Goal: Task Accomplishment & Management: Use online tool/utility

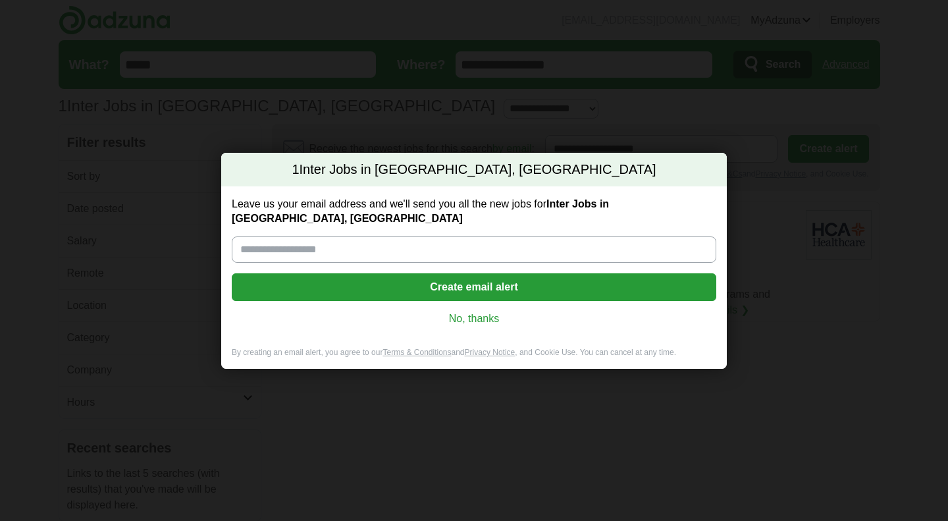
click at [481, 314] on link "No, thanks" at bounding box center [473, 318] width 463 height 14
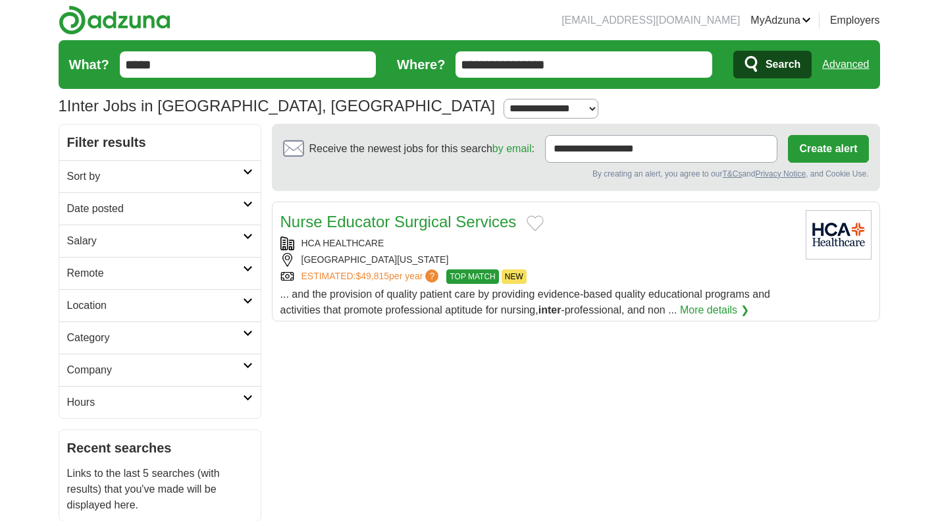
click at [183, 274] on h2 "Remote" at bounding box center [155, 273] width 176 height 16
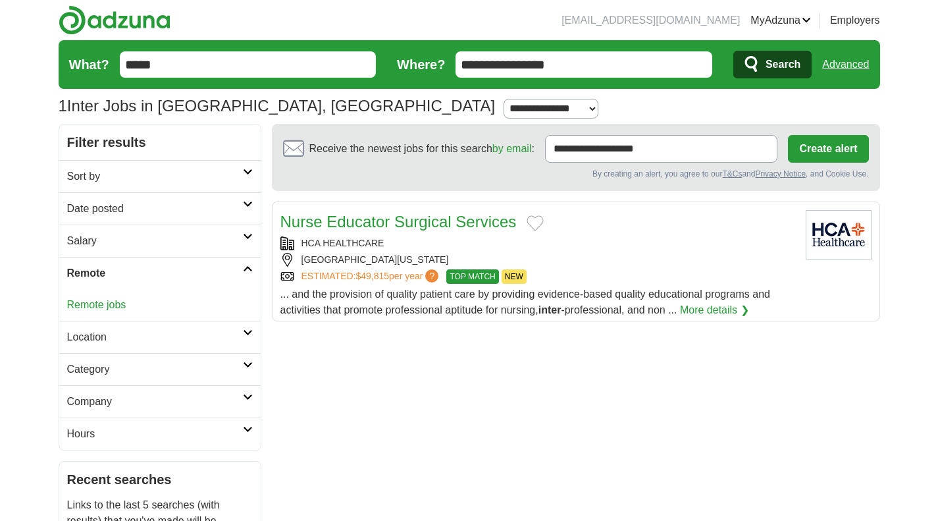
click at [106, 303] on link "Remote jobs" at bounding box center [96, 304] width 59 height 11
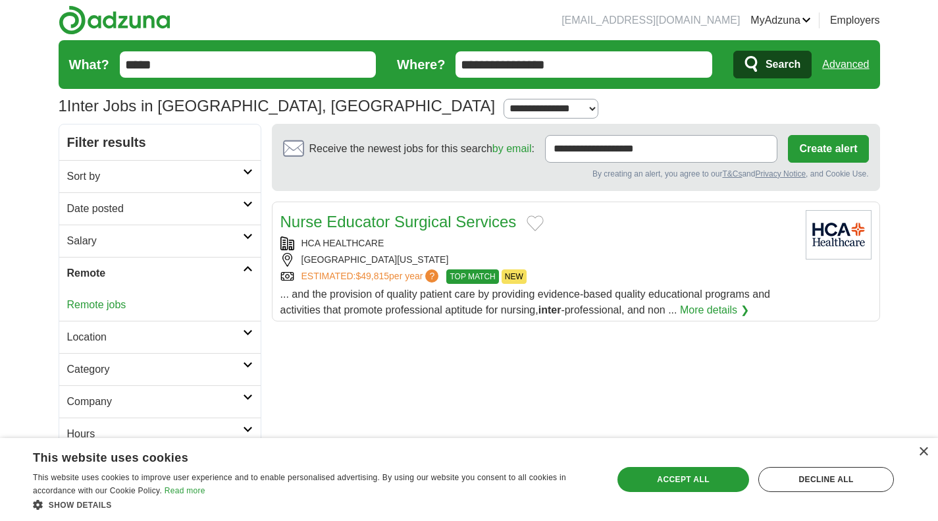
click at [177, 70] on input "*****" at bounding box center [248, 64] width 257 height 26
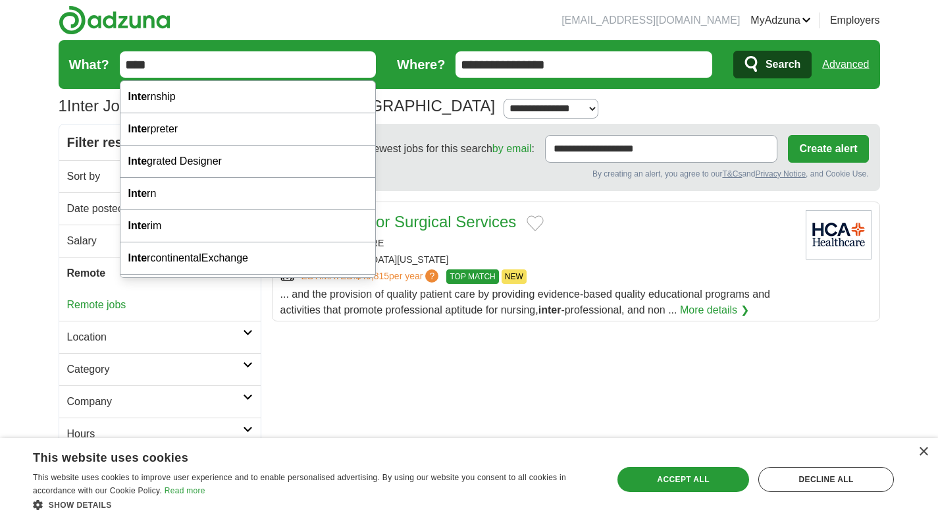
click at [149, 95] on div "Inte rnship" at bounding box center [247, 97] width 255 height 32
type input "**********"
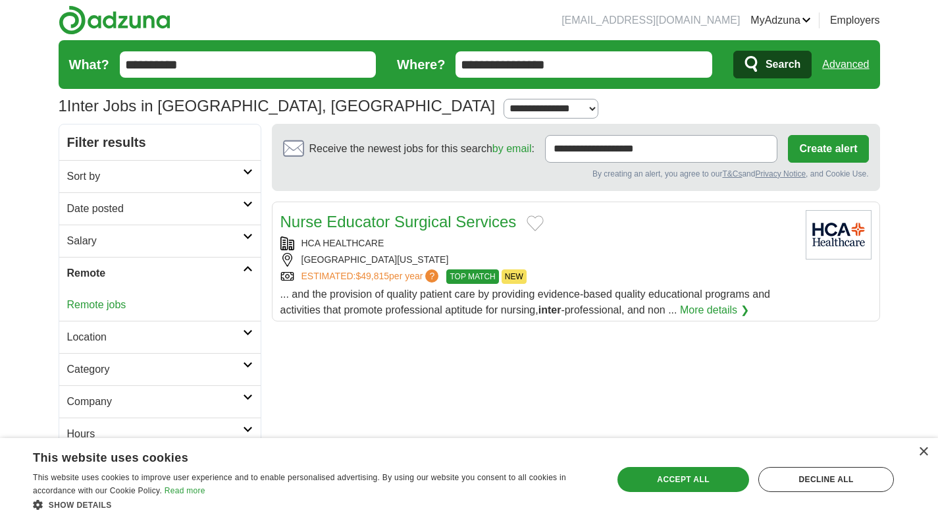
click at [763, 59] on button "Search" at bounding box center [772, 65] width 78 height 28
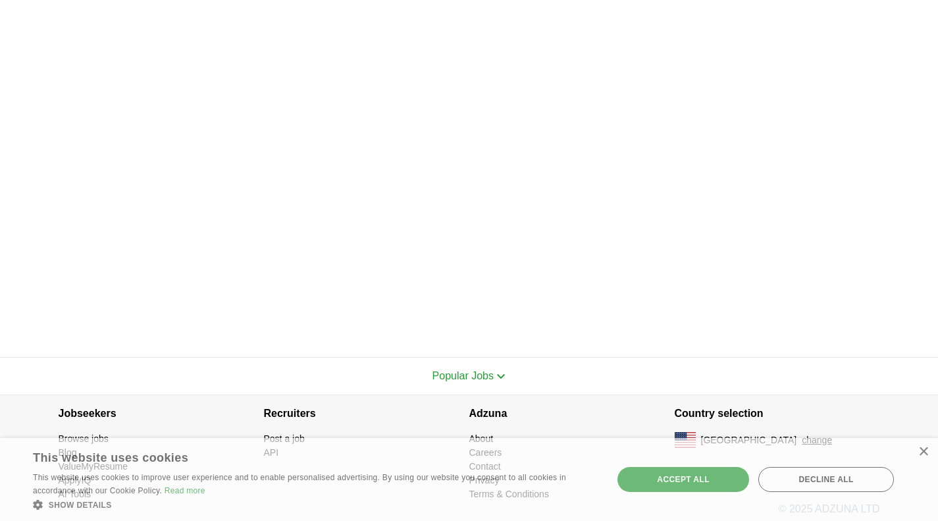
scroll to position [404, 0]
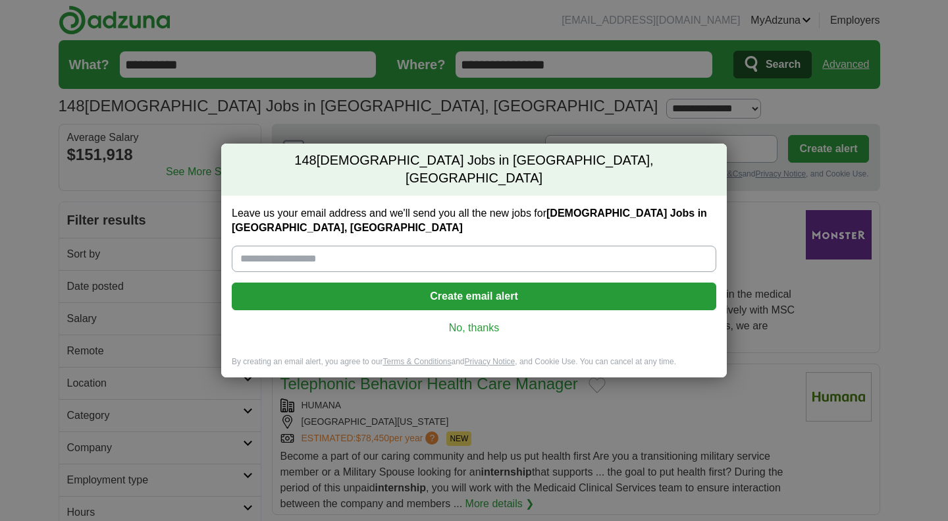
click at [462, 321] on link "No, thanks" at bounding box center [473, 328] width 463 height 14
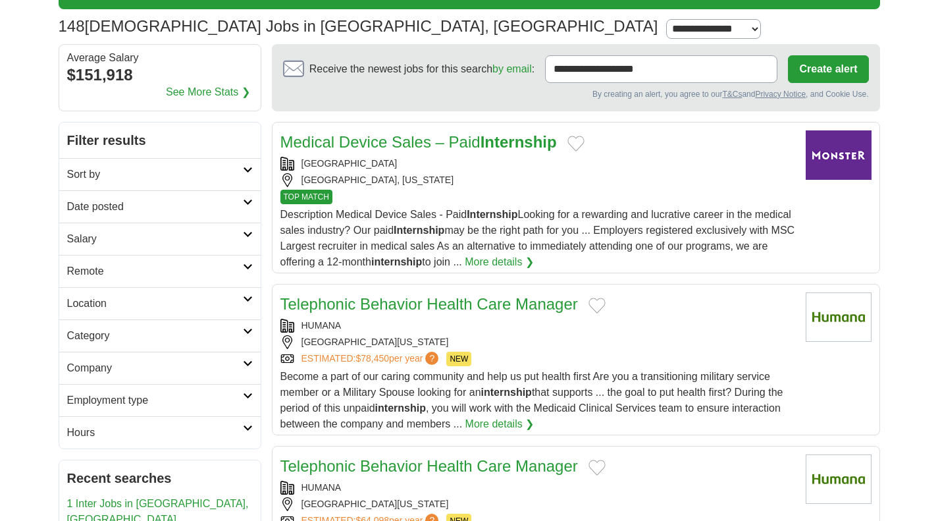
scroll to position [109, 0]
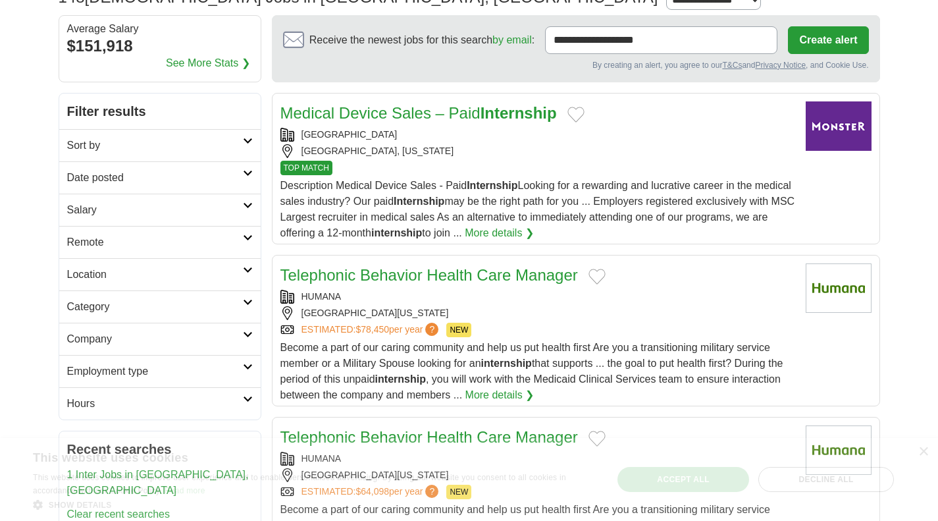
click at [73, 246] on h2 "Remote" at bounding box center [155, 242] width 176 height 16
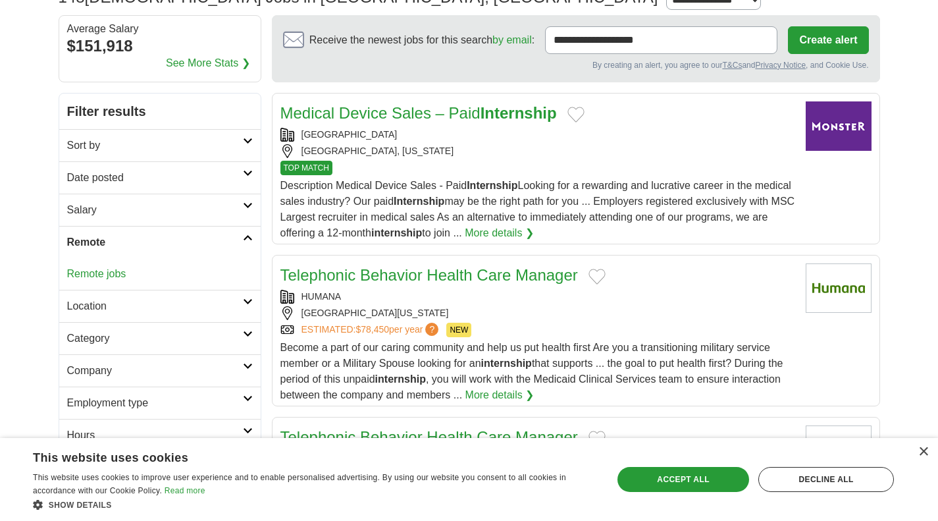
click at [74, 272] on link "Remote jobs" at bounding box center [96, 273] width 59 height 11
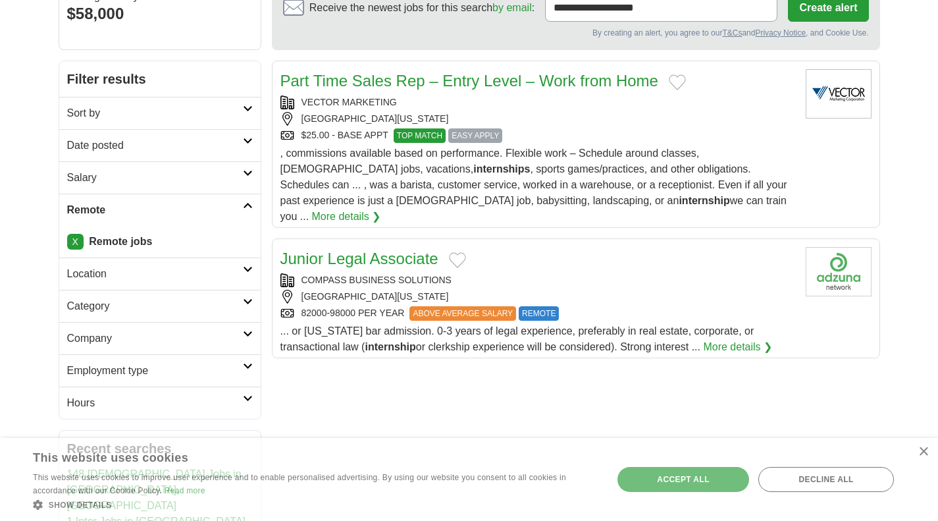
scroll to position [139, 0]
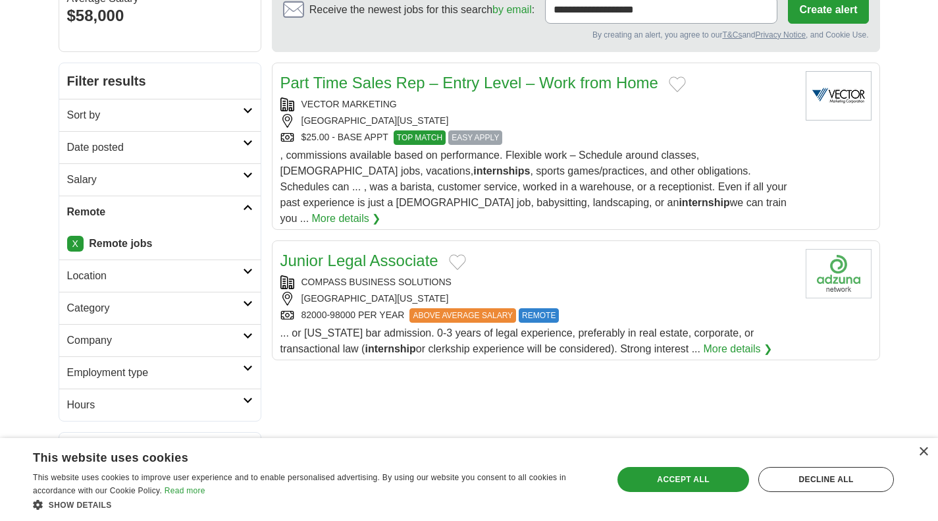
click at [229, 366] on h2 "Employment type" at bounding box center [155, 373] width 176 height 16
click at [230, 341] on h2 "Company" at bounding box center [155, 340] width 176 height 16
click at [245, 315] on link "Category" at bounding box center [159, 308] width 201 height 32
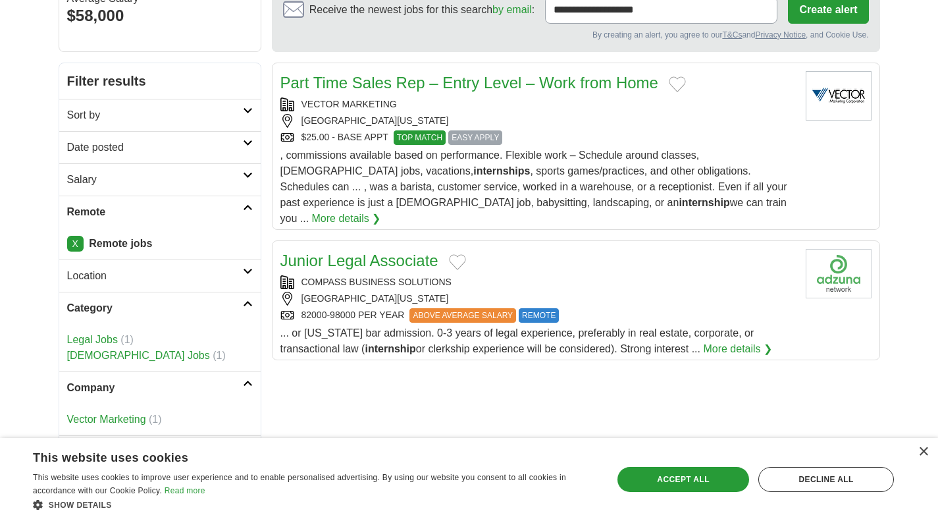
click at [122, 358] on link "[DEMOGRAPHIC_DATA] Jobs" at bounding box center [138, 355] width 143 height 11
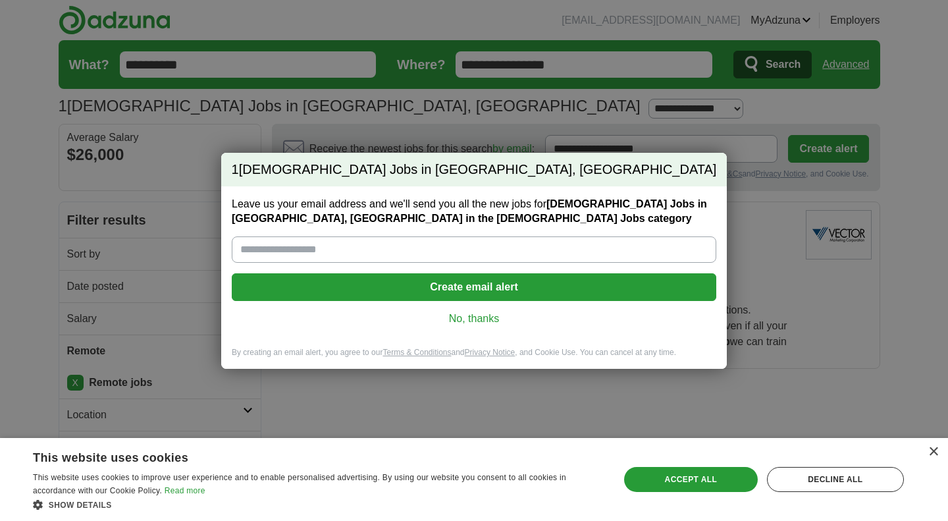
click at [458, 320] on link "No, thanks" at bounding box center [473, 318] width 463 height 14
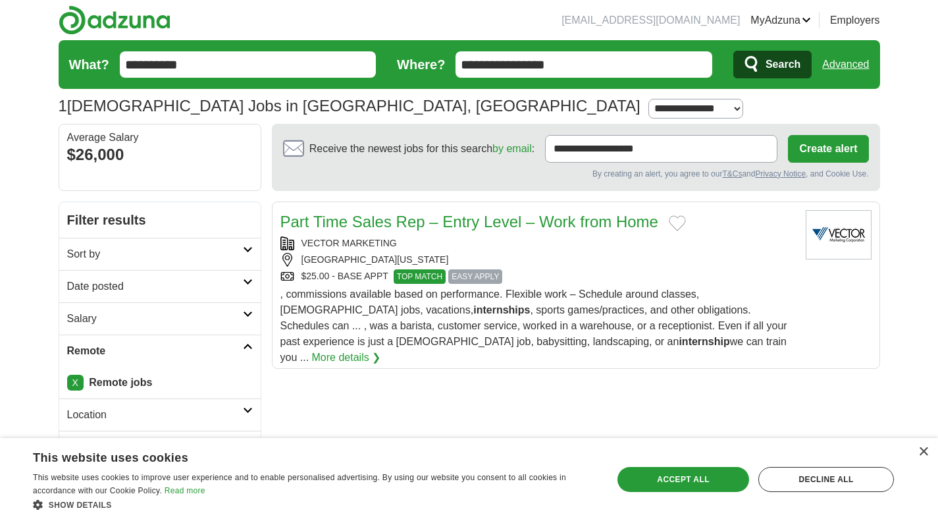
click at [644, 321] on span ", commissions available based on performance. Flexible work – Schedule around c…" at bounding box center [533, 325] width 507 height 74
drag, startPoint x: 541, startPoint y: 76, endPoint x: 458, endPoint y: 67, distance: 83.4
click at [458, 67] on input "**********" at bounding box center [584, 64] width 257 height 26
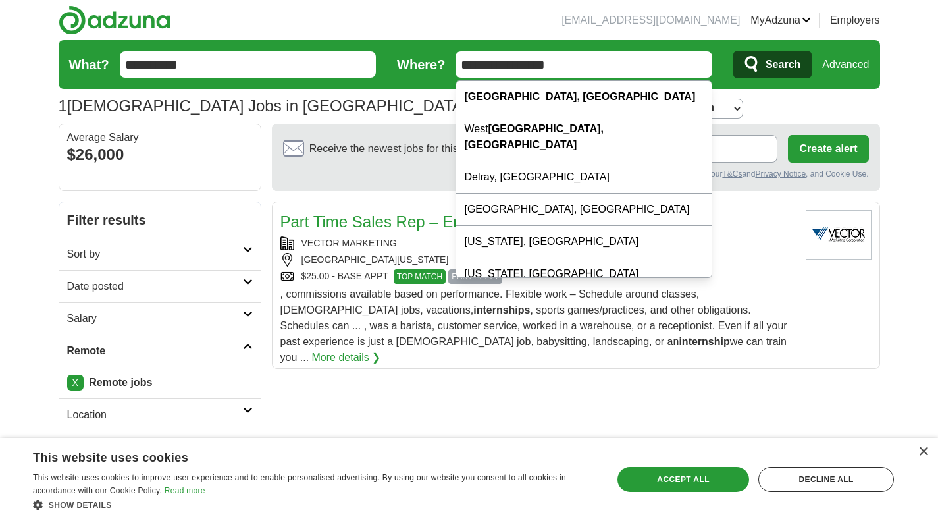
drag, startPoint x: 542, startPoint y: 66, endPoint x: 404, endPoint y: 53, distance: 139.6
click at [404, 53] on form "**********" at bounding box center [469, 64] width 821 height 49
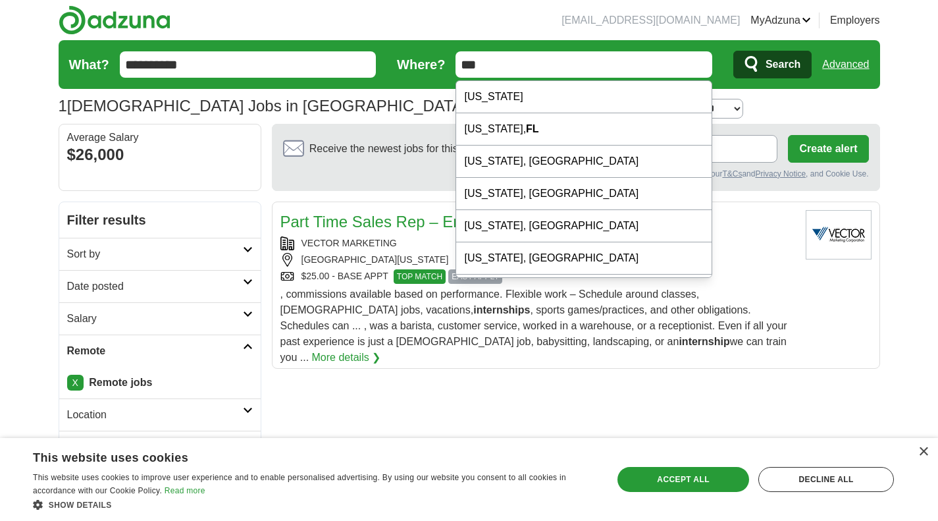
type input "**"
click at [769, 61] on span "Search" at bounding box center [783, 64] width 35 height 26
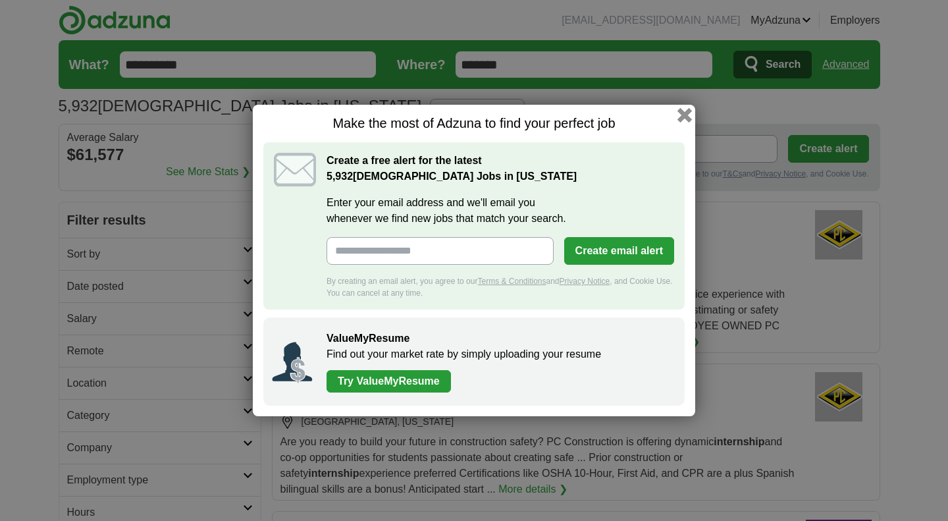
click at [683, 113] on button "button" at bounding box center [684, 115] width 14 height 14
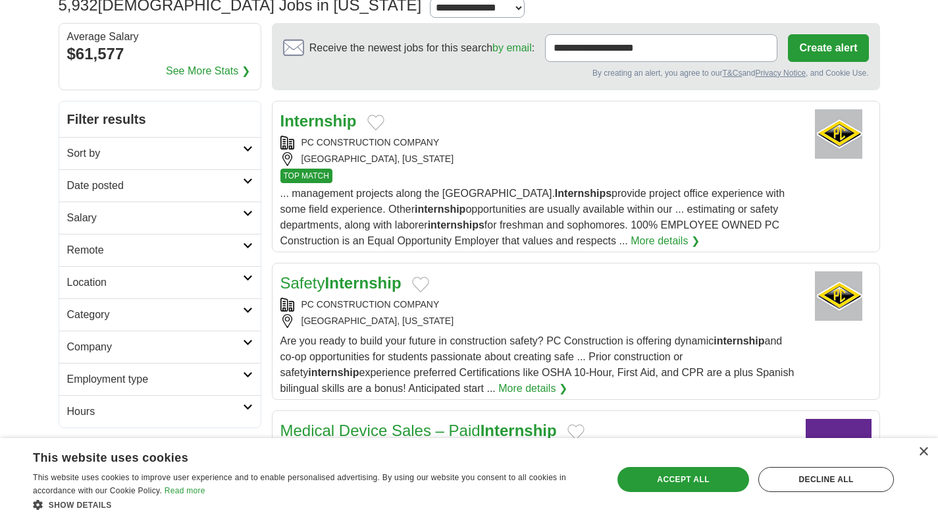
scroll to position [122, 0]
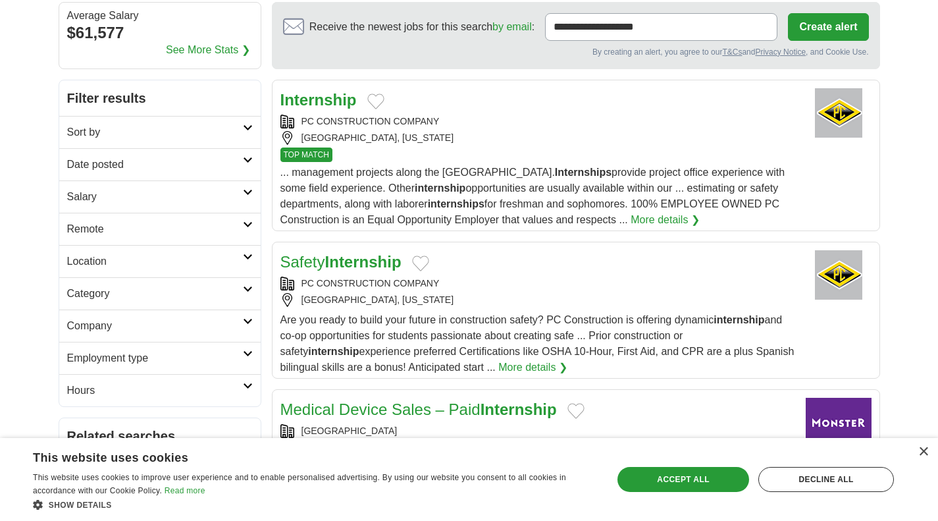
click at [214, 232] on h2 "Remote" at bounding box center [155, 229] width 176 height 16
click at [102, 259] on link "Remote jobs" at bounding box center [96, 260] width 59 height 11
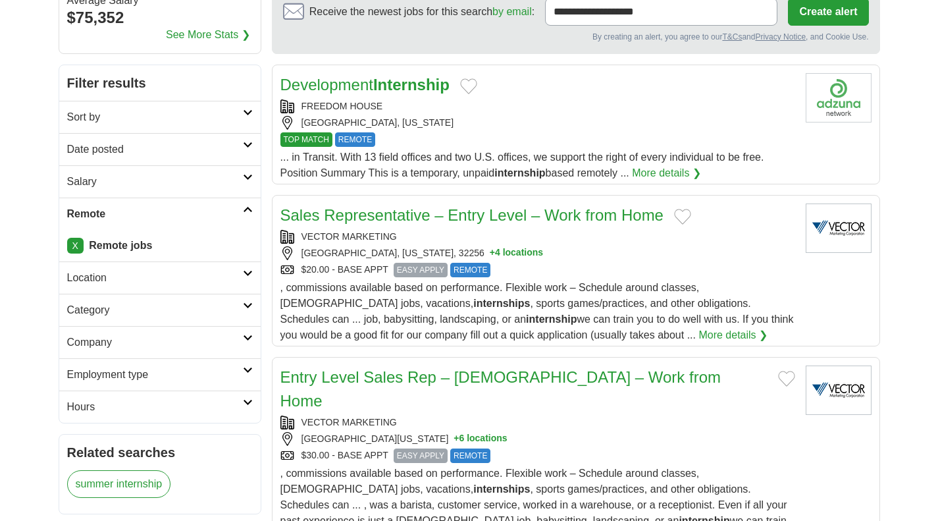
scroll to position [170, 0]
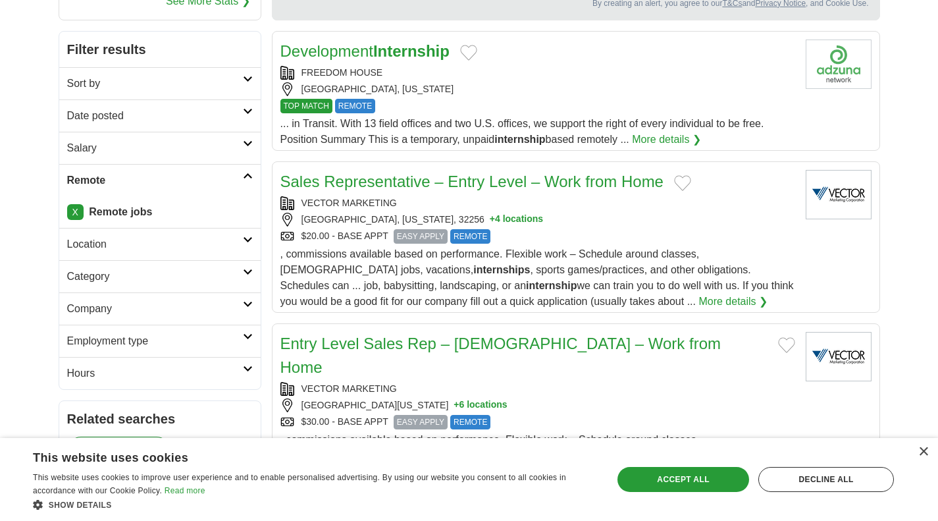
click at [233, 278] on h2 "Category" at bounding box center [155, 277] width 176 height 16
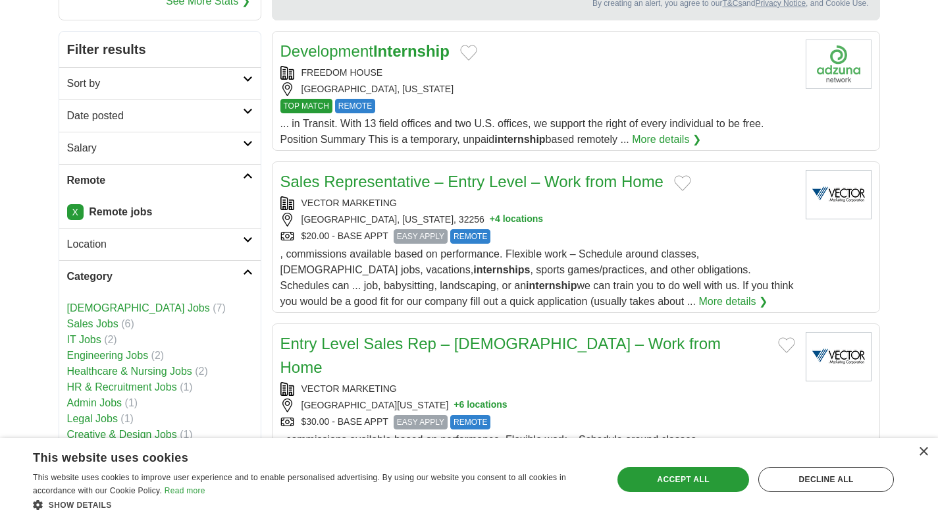
click at [123, 305] on link "[DEMOGRAPHIC_DATA] Jobs" at bounding box center [138, 307] width 143 height 11
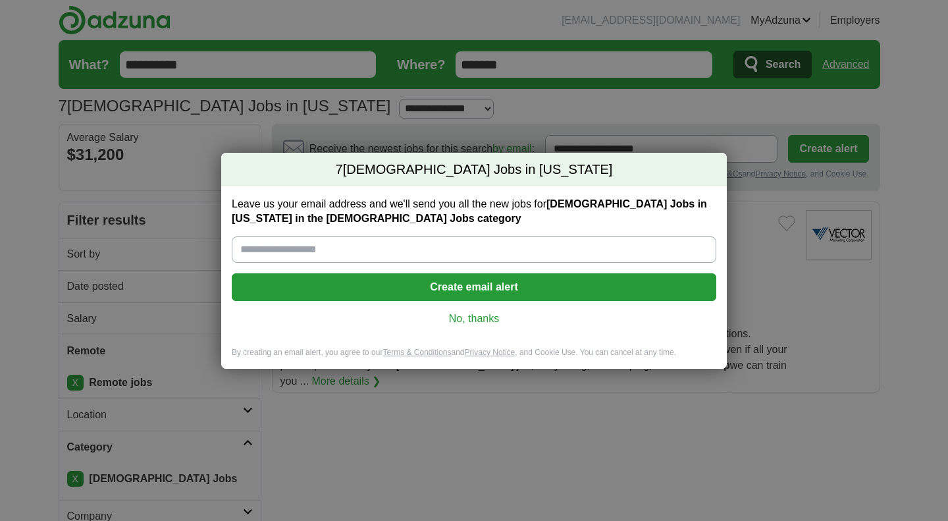
click at [463, 316] on link "No, thanks" at bounding box center [473, 318] width 463 height 14
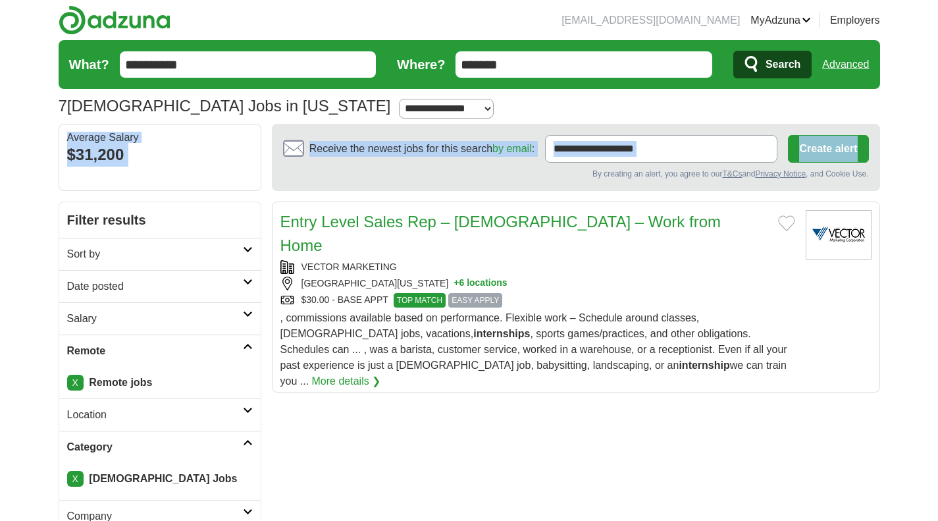
drag, startPoint x: 931, startPoint y: 99, endPoint x: 938, endPoint y: 135, distance: 36.1
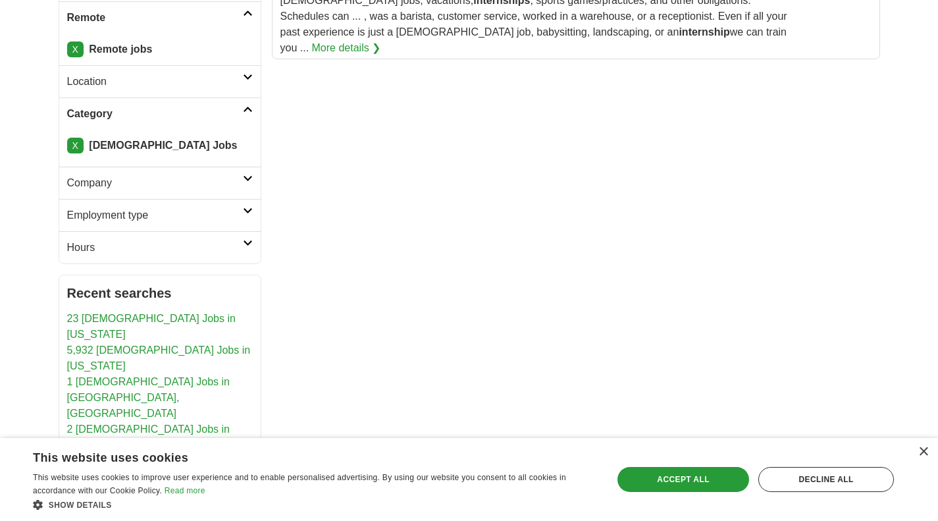
scroll to position [332, 0]
